Goal: Find specific page/section: Find specific page/section

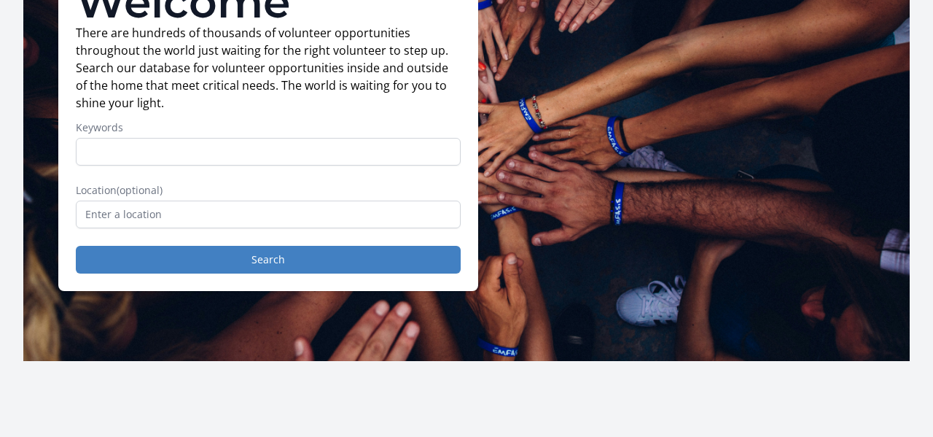
scroll to position [155, 0]
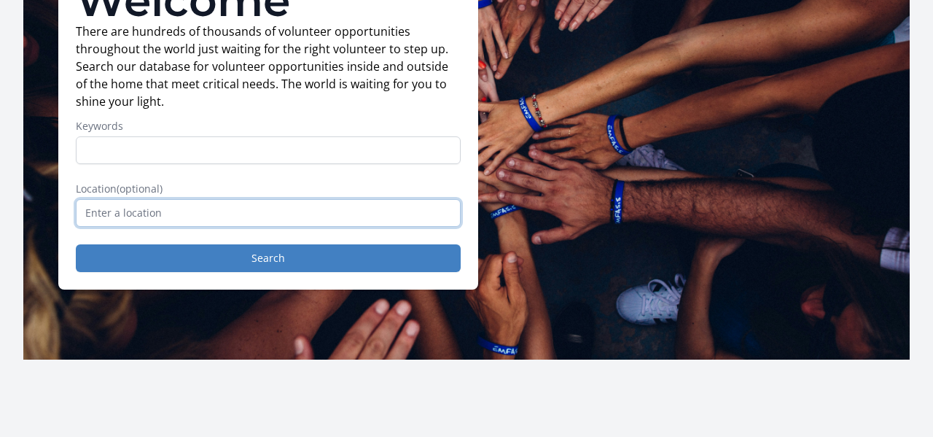
click at [309, 206] on input "text" at bounding box center [268, 213] width 385 height 28
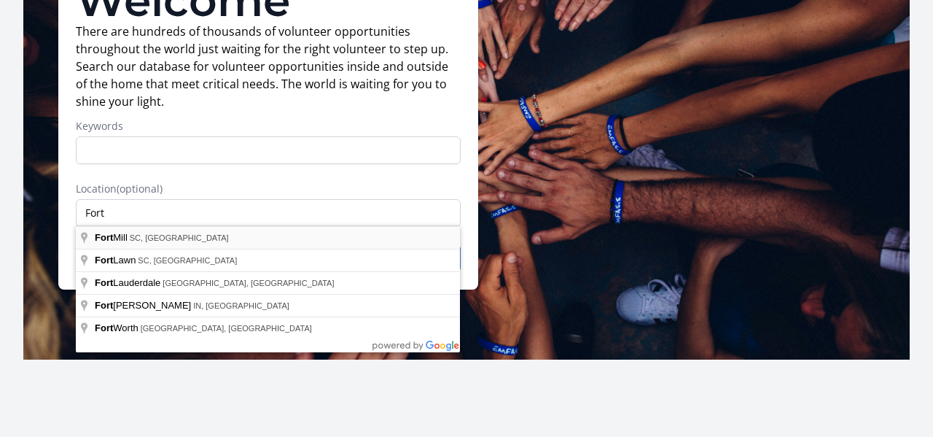
type input "[GEOGRAPHIC_DATA], [GEOGRAPHIC_DATA], [GEOGRAPHIC_DATA]"
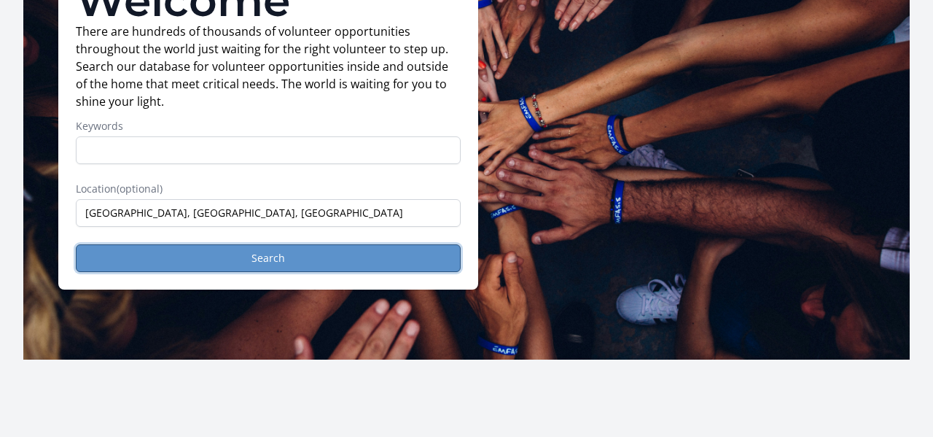
click at [283, 265] on button "Search" at bounding box center [268, 258] width 385 height 28
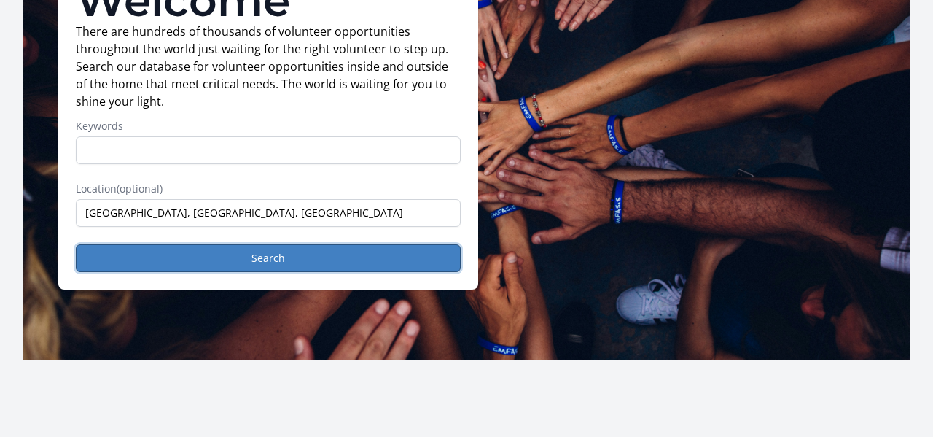
scroll to position [0, 0]
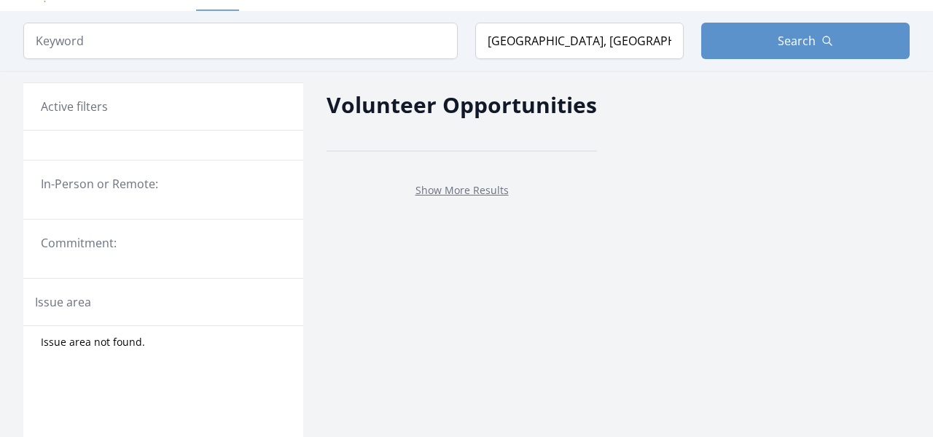
scroll to position [37, 0]
